Goal: Check status

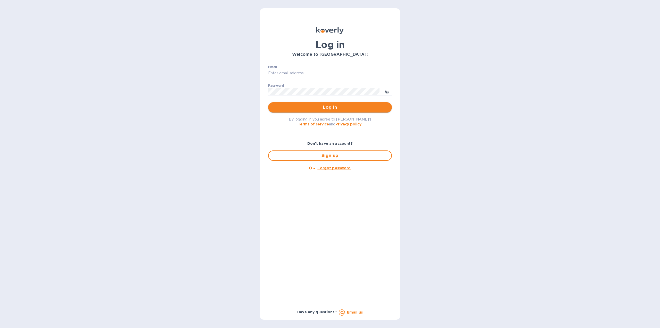
type input "florida.royal.info@gmail.com"
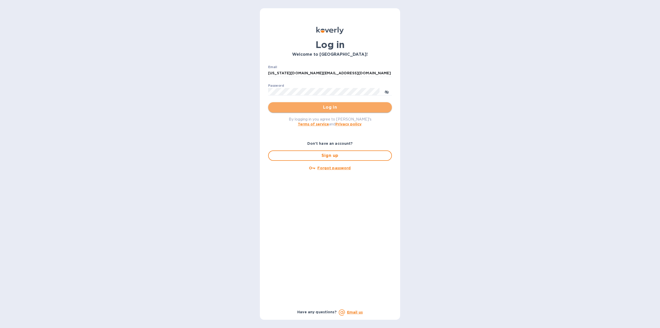
click at [292, 109] on span "Log in" at bounding box center [330, 107] width 116 height 6
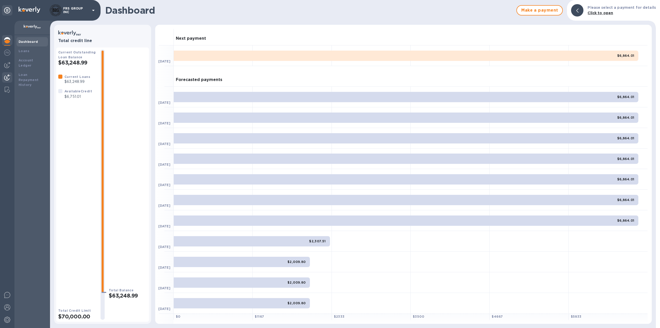
click at [9, 77] on img at bounding box center [7, 77] width 6 height 6
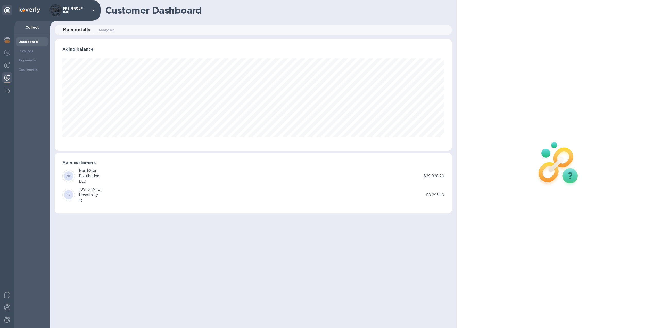
scroll to position [111, 398]
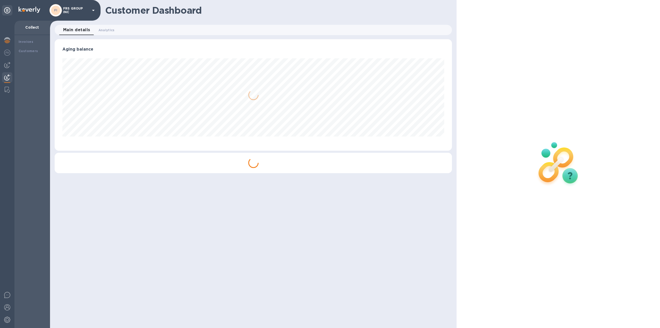
scroll to position [111, 398]
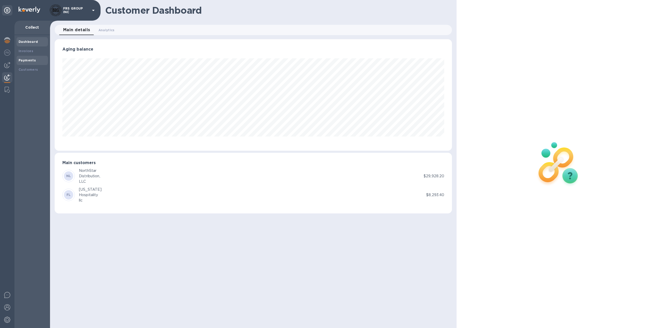
click at [28, 59] on b "Payments" at bounding box center [27, 60] width 17 height 4
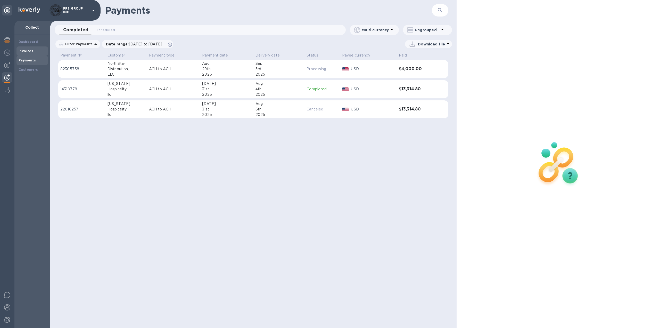
click at [28, 51] on b "Invoices" at bounding box center [26, 51] width 15 height 4
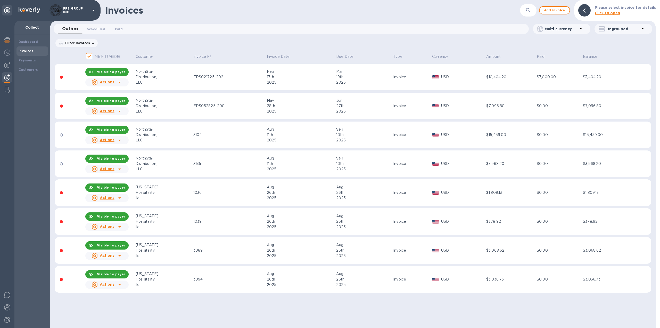
click at [26, 50] on b "Invoices" at bounding box center [26, 51] width 15 height 4
click at [9, 65] on img at bounding box center [7, 65] width 6 height 6
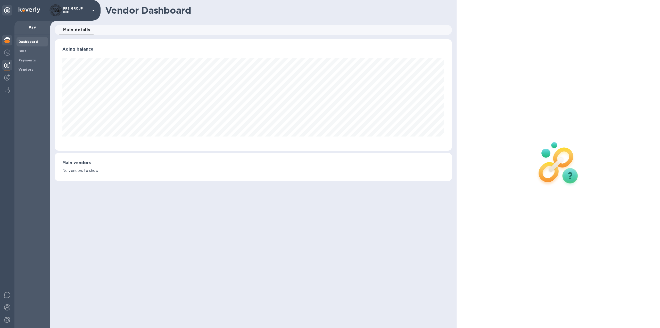
scroll to position [111, 398]
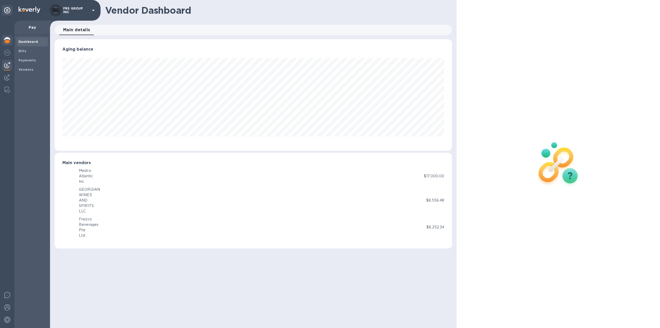
click at [7, 41] on img at bounding box center [7, 40] width 6 height 6
